Goal: Browse casually: Explore the website without a specific task or goal

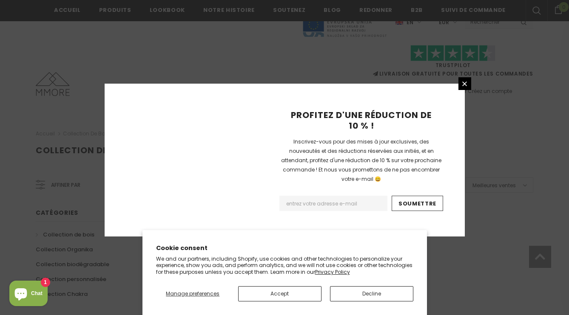
scroll to position [576, 0]
